Goal: Information Seeking & Learning: Find specific fact

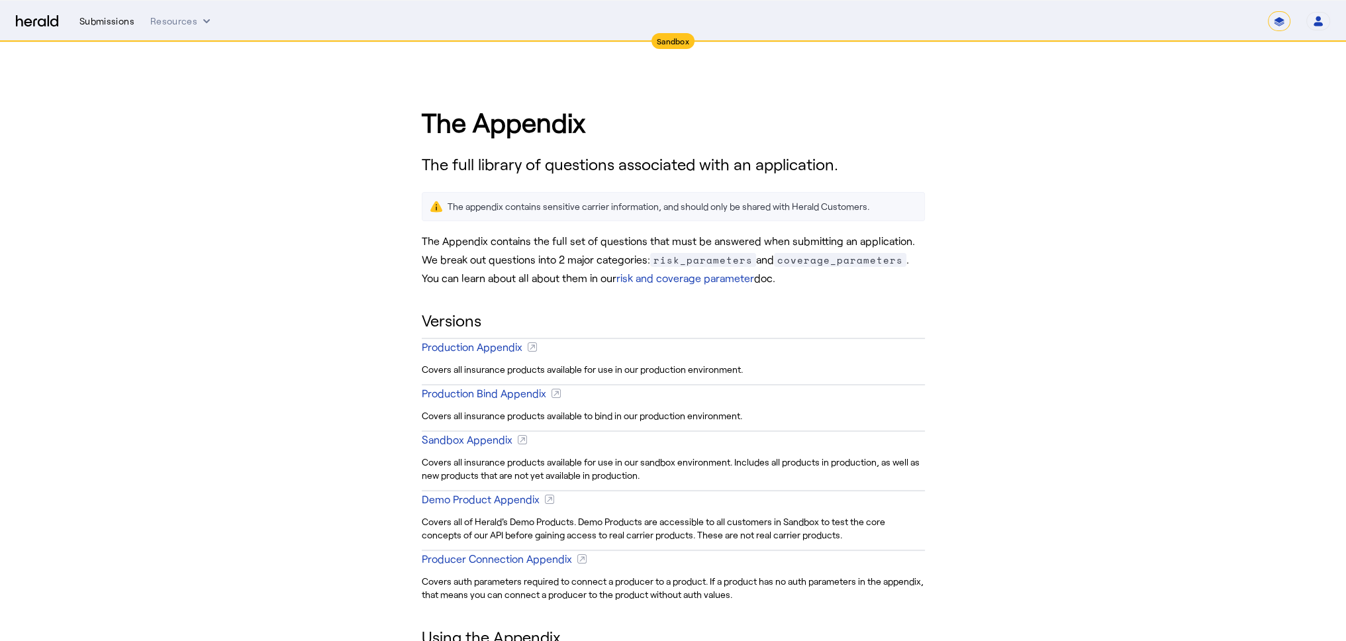
click at [110, 15] on div "Submissions" at bounding box center [106, 21] width 55 height 13
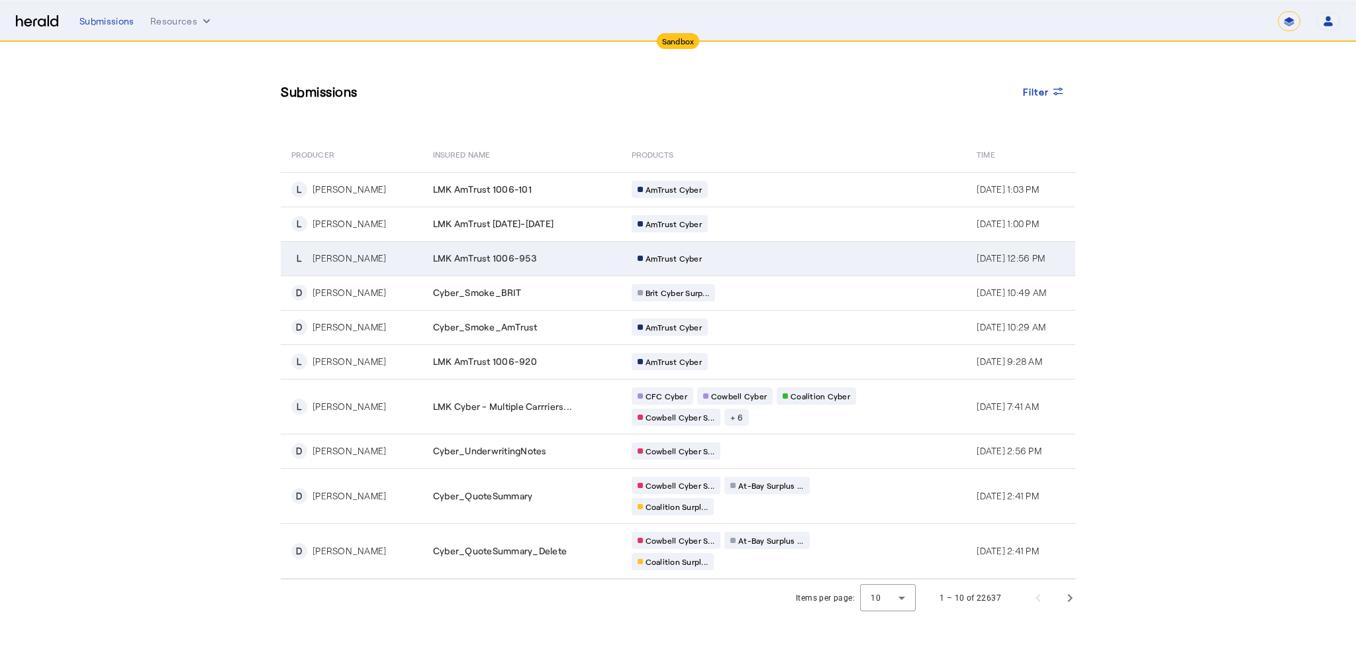
click at [434, 259] on span "LMK AmTrust 1006-953" at bounding box center [484, 258] width 103 height 13
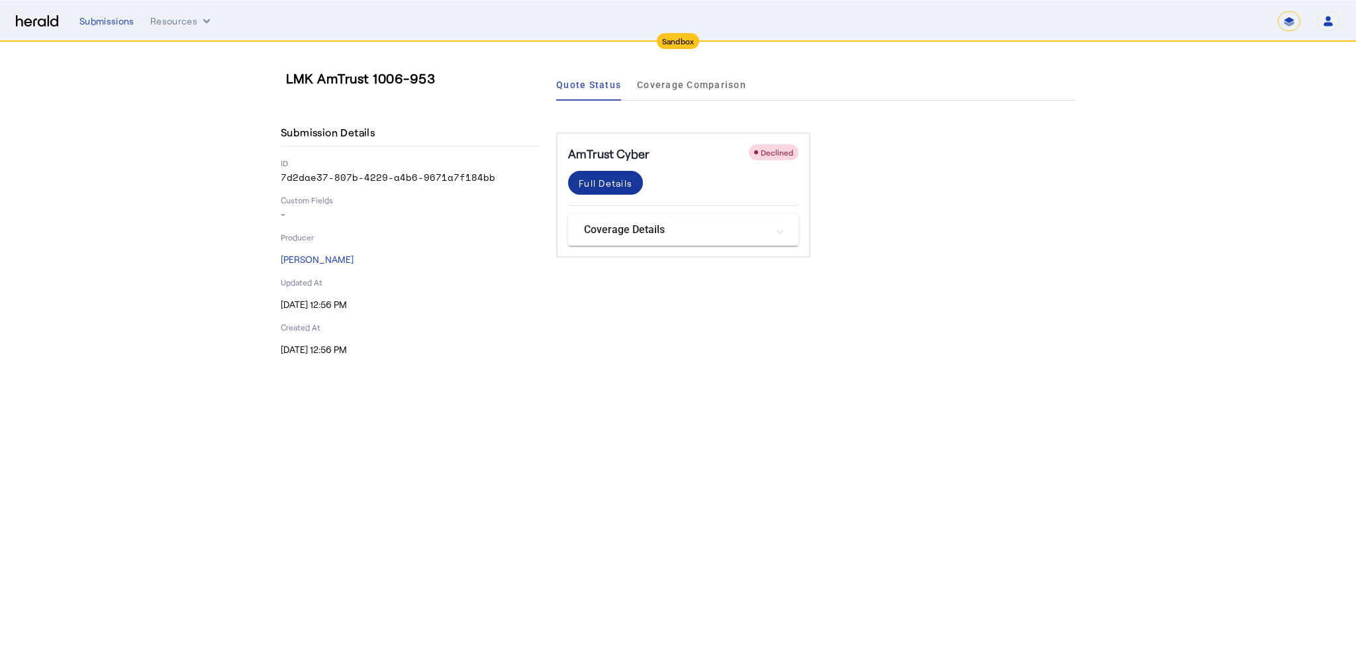
click at [626, 187] on div "Full Details" at bounding box center [606, 183] width 54 height 14
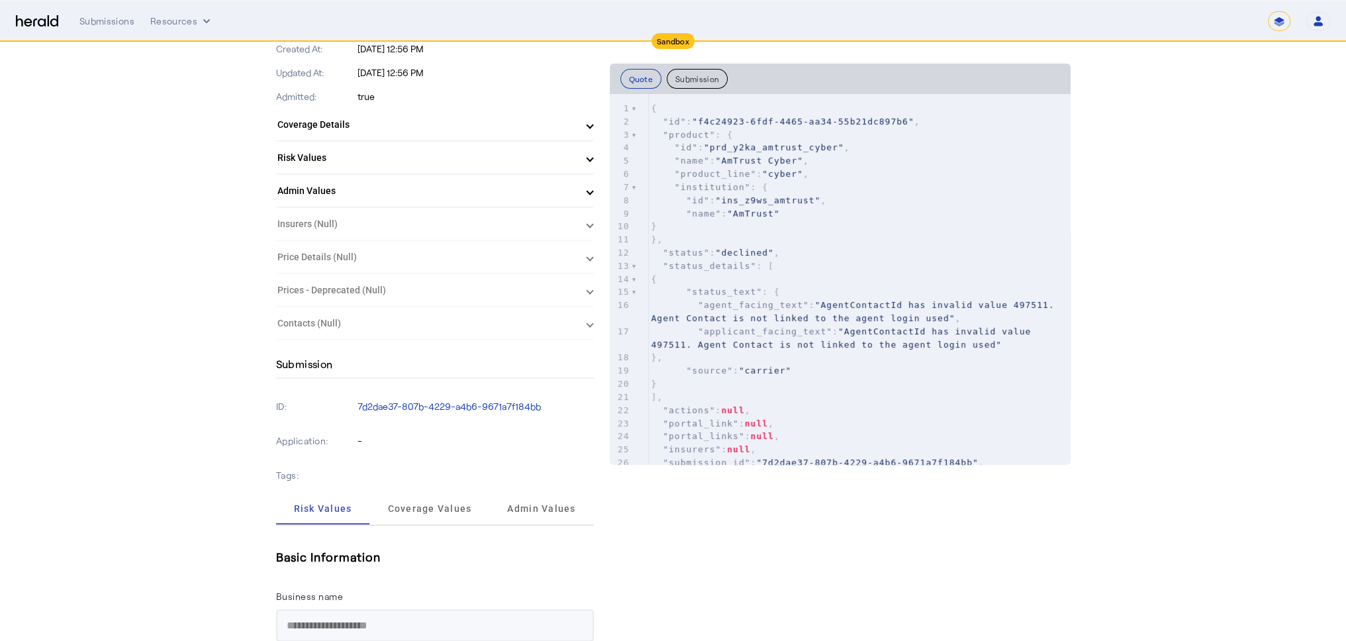
scroll to position [397, 0]
click at [339, 161] on mat-panel-title "Risk Values" at bounding box center [426, 157] width 299 height 14
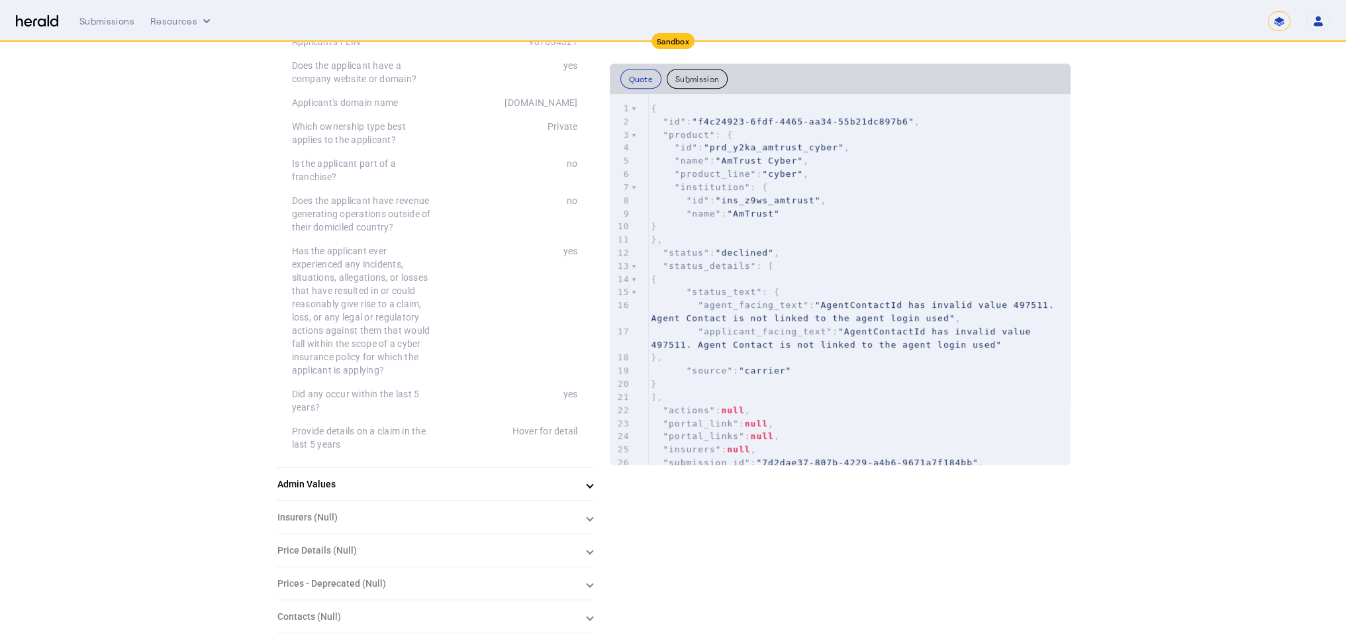
scroll to position [794, 0]
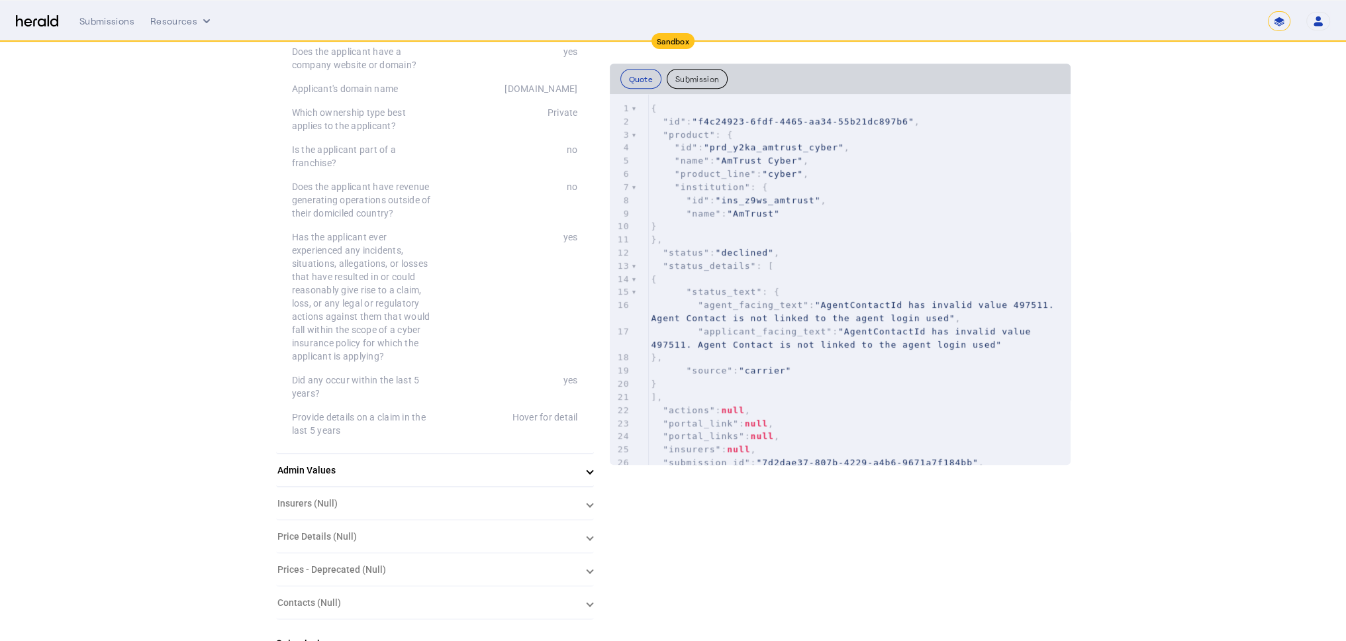
click at [370, 454] on mat-expansion-panel-header "Admin Values" at bounding box center [435, 470] width 318 height 32
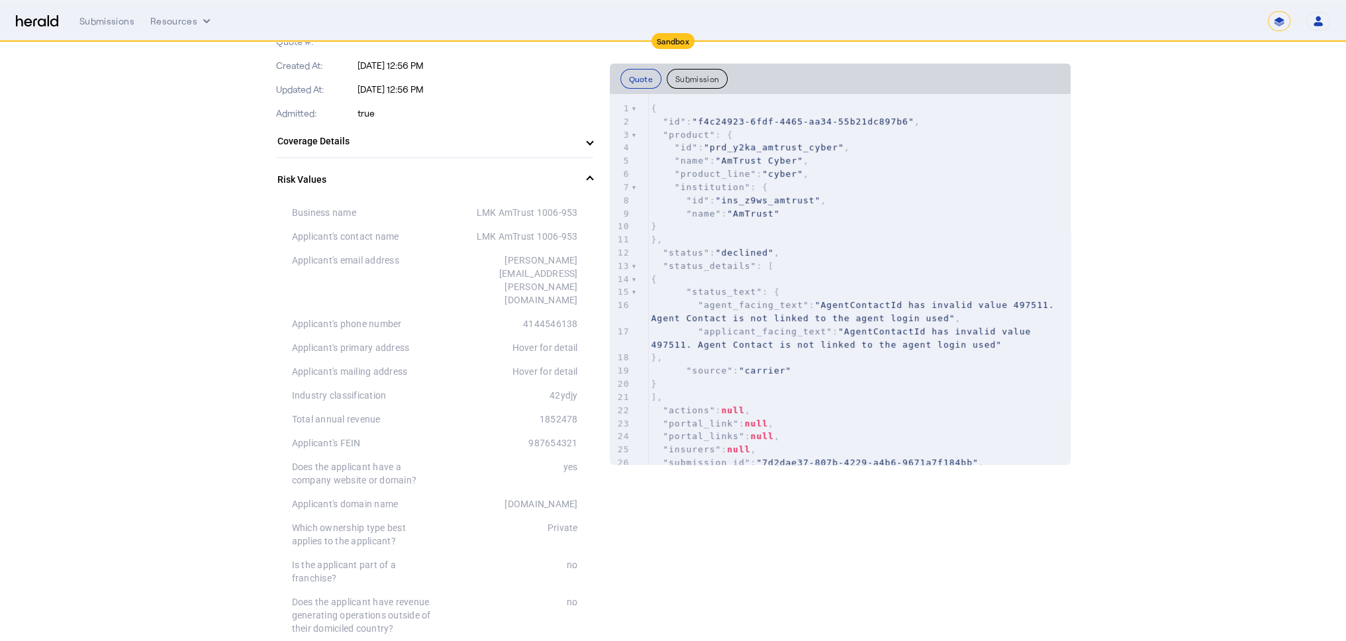
scroll to position [265, 0]
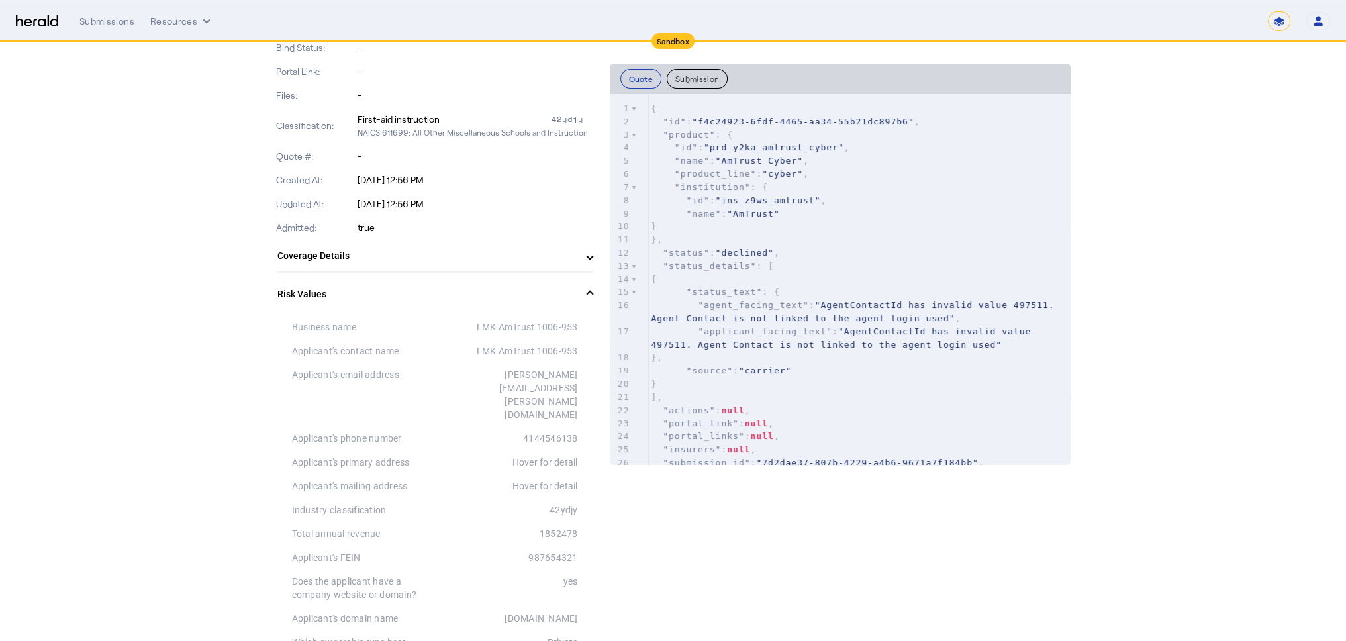
click at [390, 259] on mat-panel-title "Coverage Details" at bounding box center [426, 256] width 299 height 14
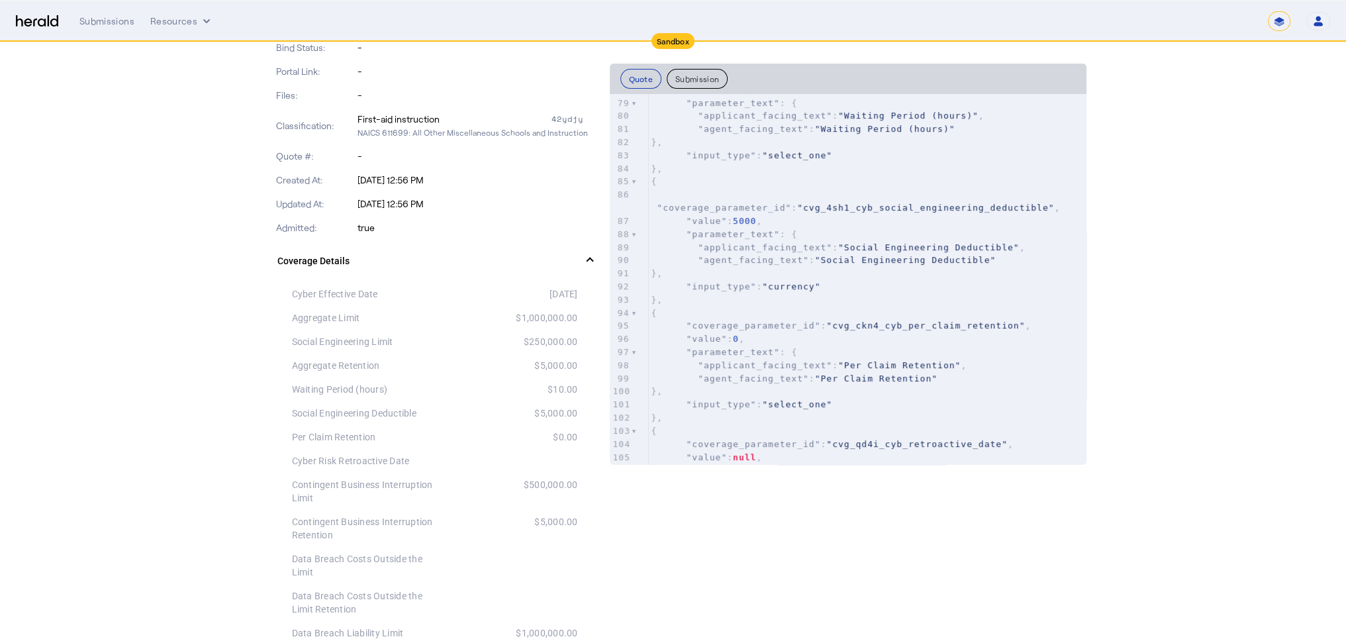
scroll to position [0, 0]
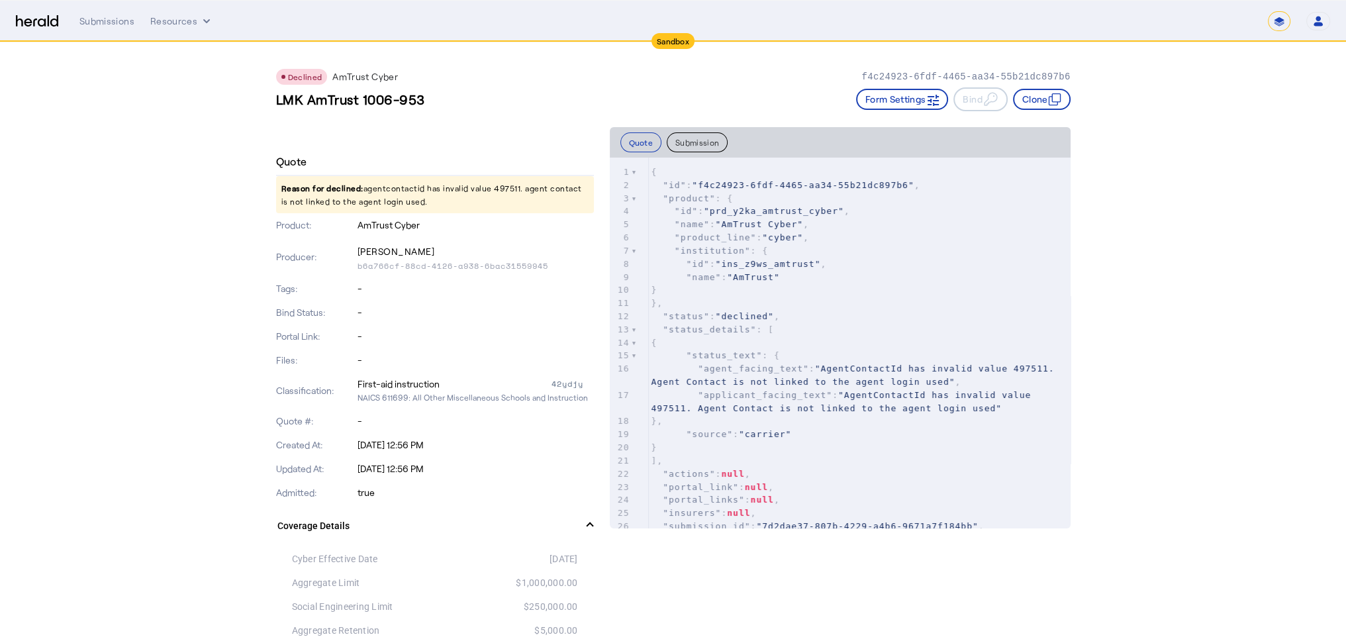
drag, startPoint x: 369, startPoint y: 186, endPoint x: 420, endPoint y: 203, distance: 54.4
click at [420, 203] on p "Reason for declined: agentcontactid has invalid value 497511. agent contact is …" at bounding box center [435, 194] width 318 height 37
copy p "agentcontactid has invalid value 497511. agent contact is not linked to the age…"
drag, startPoint x: 360, startPoint y: 264, endPoint x: 506, endPoint y: 261, distance: 146.3
click at [506, 261] on div "Producer: [PERSON_NAME] b6a766cf-88cd-4126-a938-6bac31559945" at bounding box center [435, 257] width 318 height 40
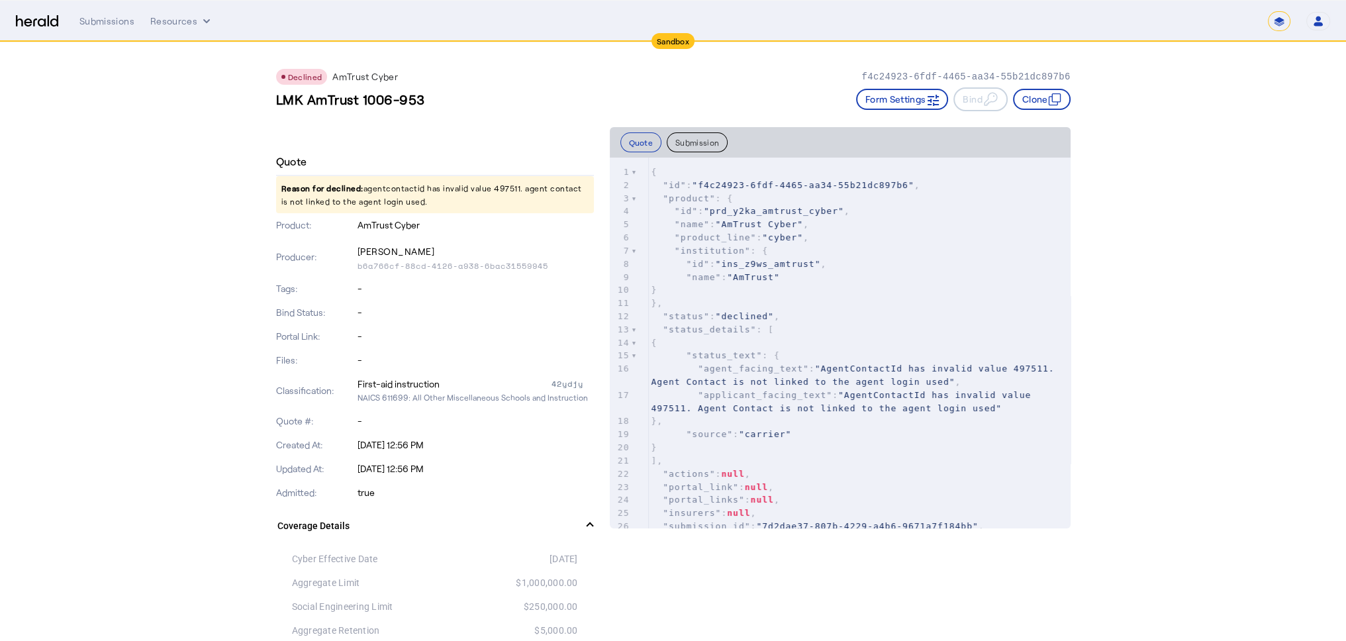
drag, startPoint x: 361, startPoint y: 261, endPoint x: 562, endPoint y: 269, distance: 200.7
click at [562, 269] on p "b6a766cf-88cd-4126-a938-6bac31559945" at bounding box center [475, 266] width 236 height 11
copy p "b6a766cf-88cd-4126-a938-6bac31559945"
click at [651, 142] on button "Quote" at bounding box center [641, 142] width 42 height 20
drag, startPoint x: 702, startPoint y: 183, endPoint x: 899, endPoint y: 187, distance: 196.7
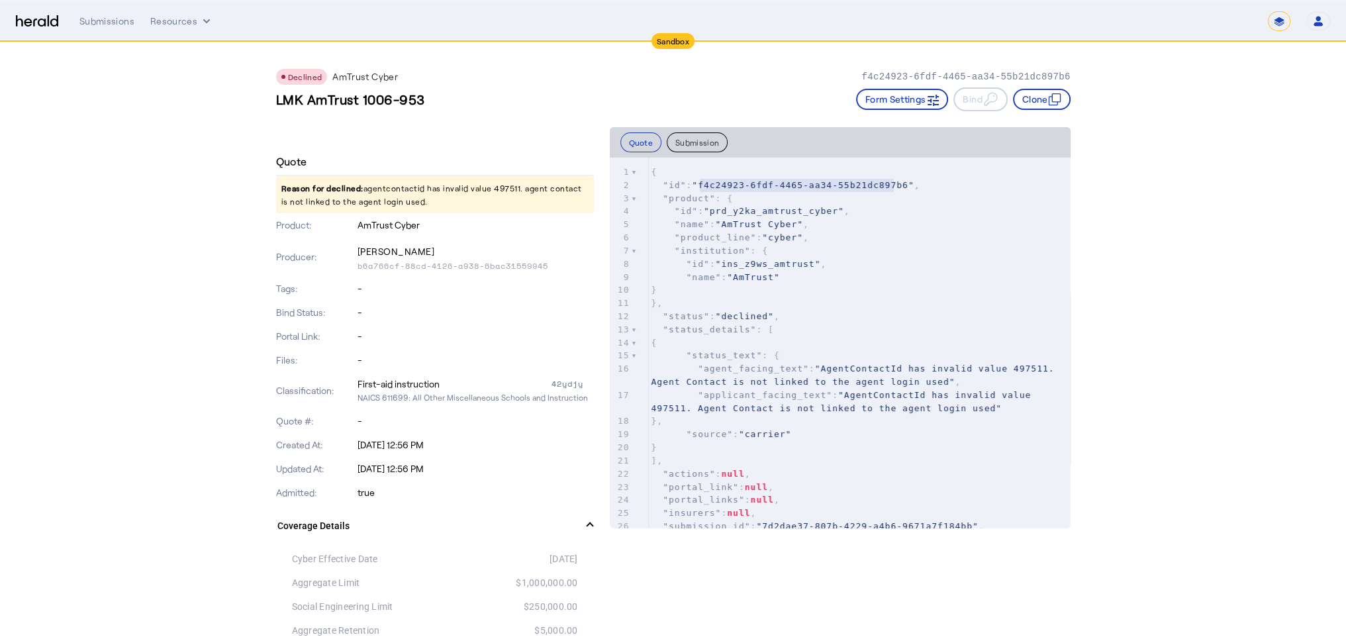
click at [899, 187] on span ""f4c24923-6fdf-4465-aa34-55b21dc897b6"" at bounding box center [803, 185] width 222 height 10
type textarea "**********"
